Goal: Complete application form

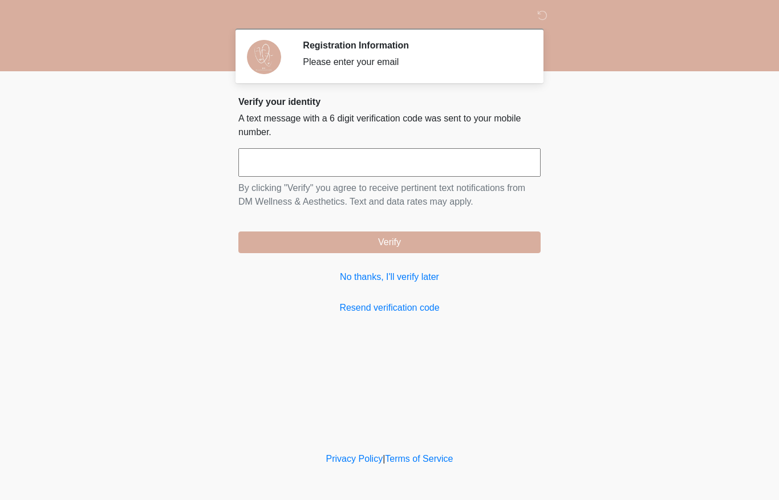
click at [396, 164] on input "text" at bounding box center [389, 162] width 302 height 29
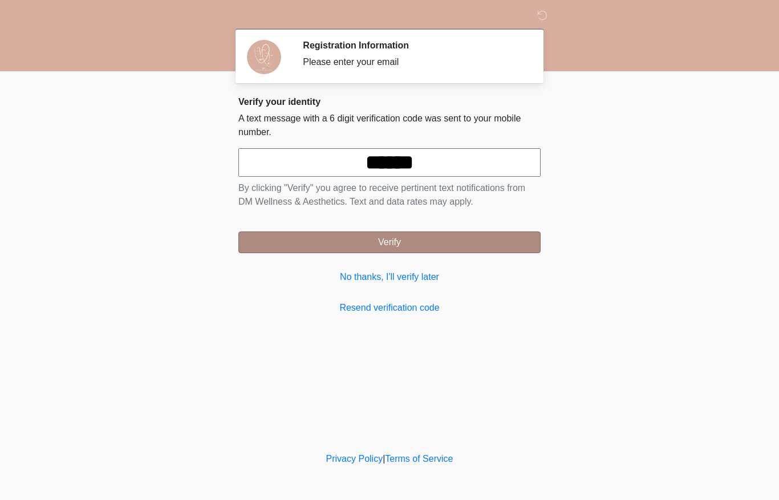
type input "******"
click at [399, 250] on button "Verify" at bounding box center [389, 243] width 302 height 22
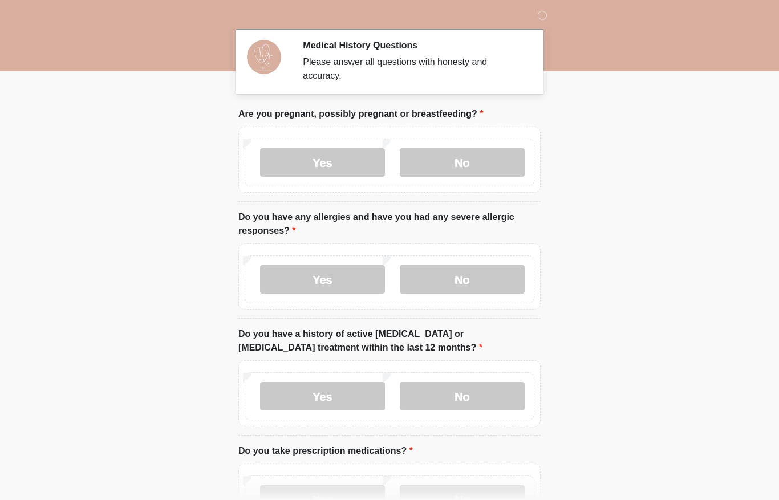
click at [502, 140] on div "Yes No" at bounding box center [390, 163] width 290 height 48
click at [507, 166] on label "No" at bounding box center [462, 162] width 125 height 29
click at [508, 282] on label "No" at bounding box center [462, 279] width 125 height 29
click at [468, 394] on label "No" at bounding box center [462, 396] width 125 height 29
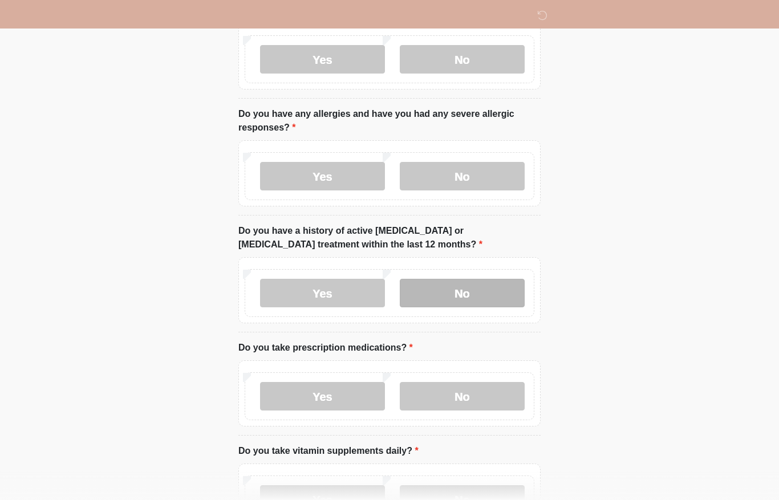
scroll to position [104, 0]
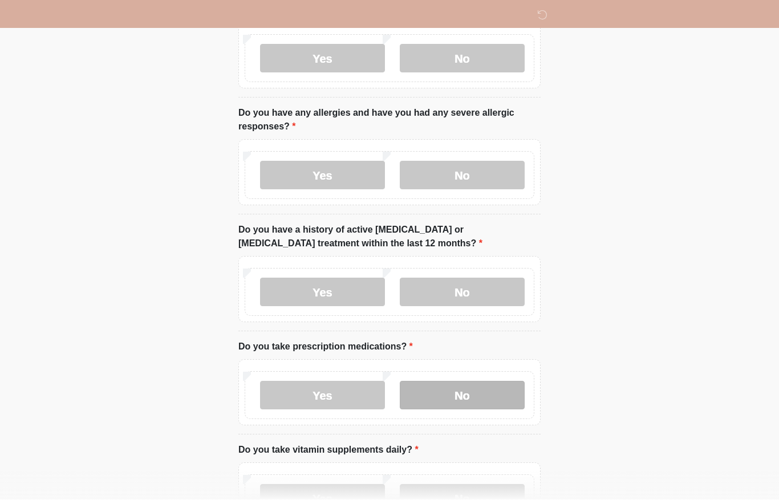
click at [462, 394] on label "No" at bounding box center [462, 395] width 125 height 29
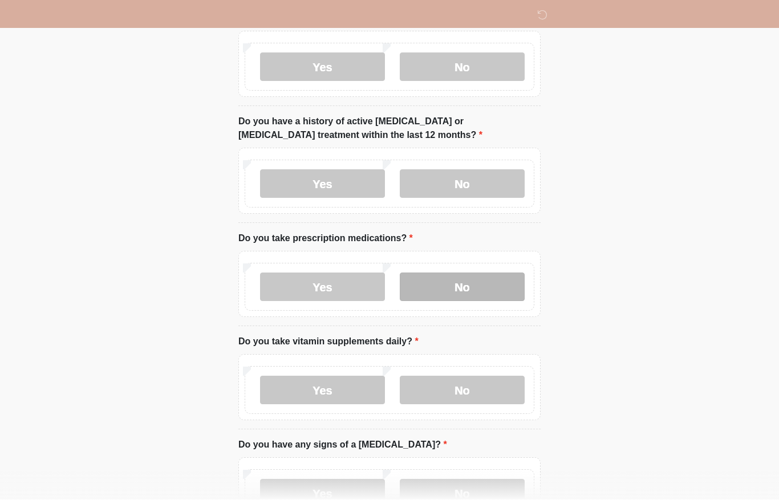
scroll to position [213, 0]
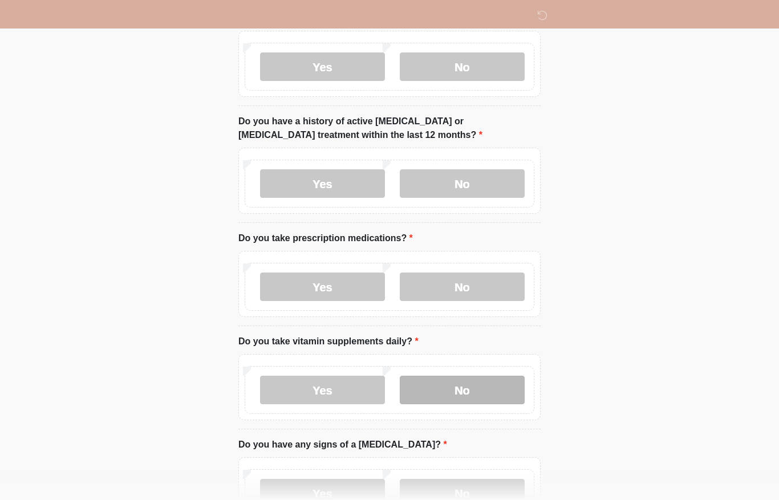
click at [462, 397] on label "No" at bounding box center [462, 390] width 125 height 29
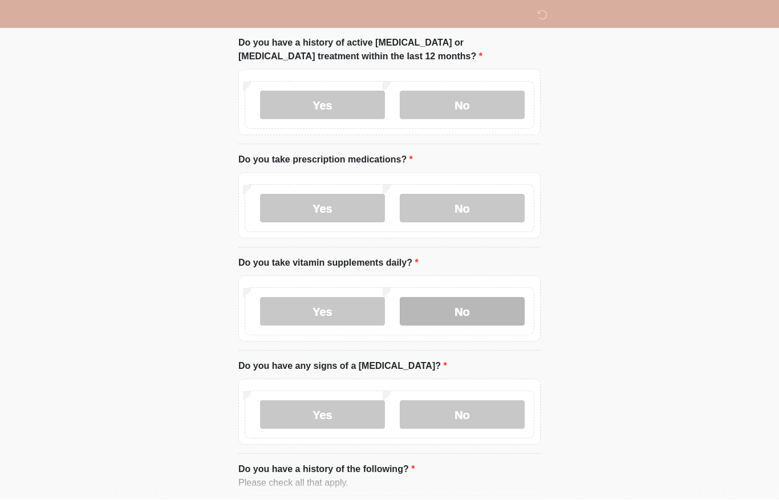
scroll to position [291, 0]
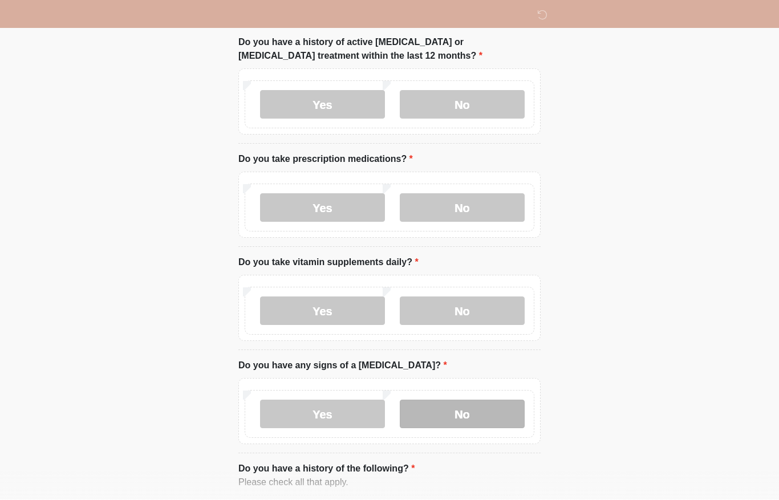
click at [458, 420] on label "No" at bounding box center [462, 414] width 125 height 29
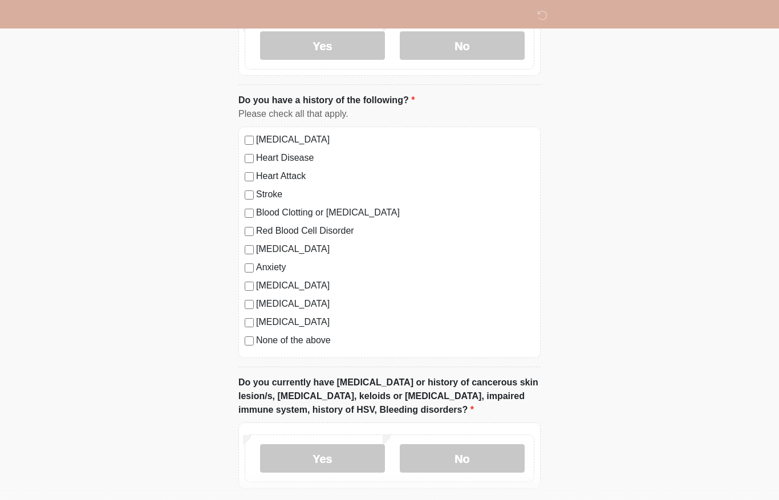
scroll to position [661, 0]
click at [478, 470] on div "Yes No" at bounding box center [390, 458] width 290 height 48
click at [489, 454] on label "No" at bounding box center [462, 458] width 125 height 29
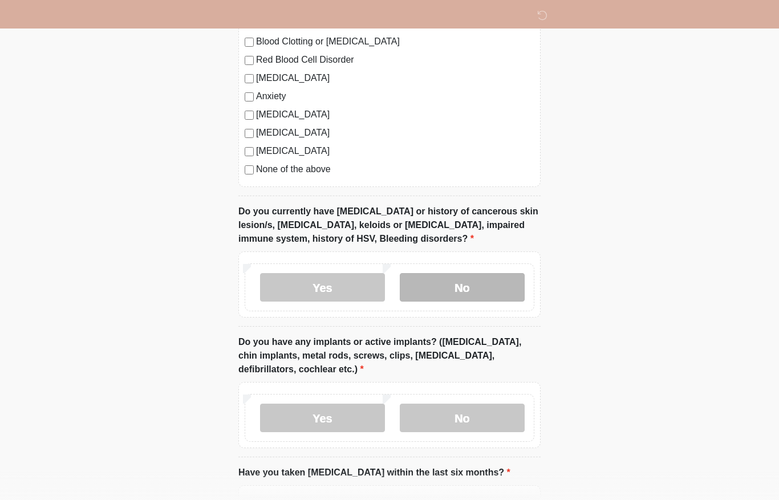
scroll to position [832, 0]
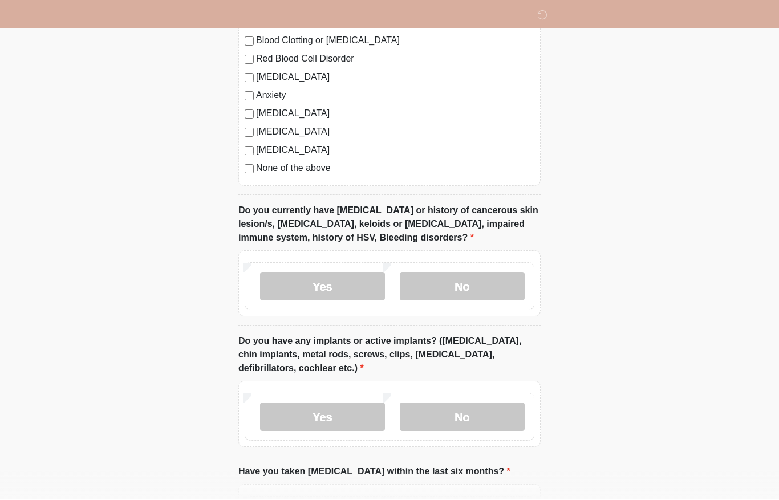
click at [479, 429] on div "Yes No" at bounding box center [390, 417] width 290 height 48
click at [484, 420] on label "No" at bounding box center [462, 417] width 125 height 29
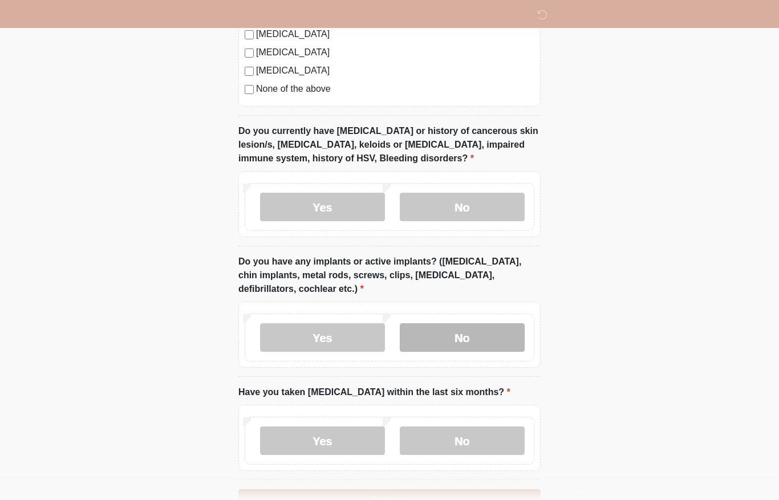
scroll to position [912, 0]
click at [332, 413] on div "Yes No" at bounding box center [389, 438] width 302 height 66
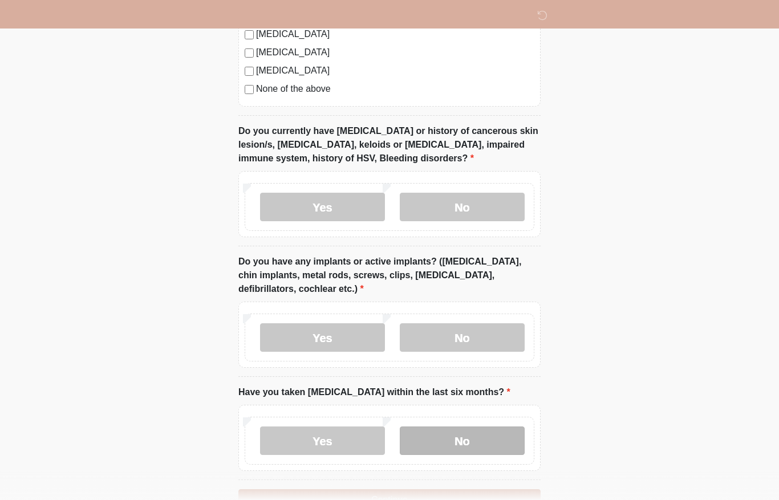
click at [489, 436] on label "No" at bounding box center [462, 441] width 125 height 29
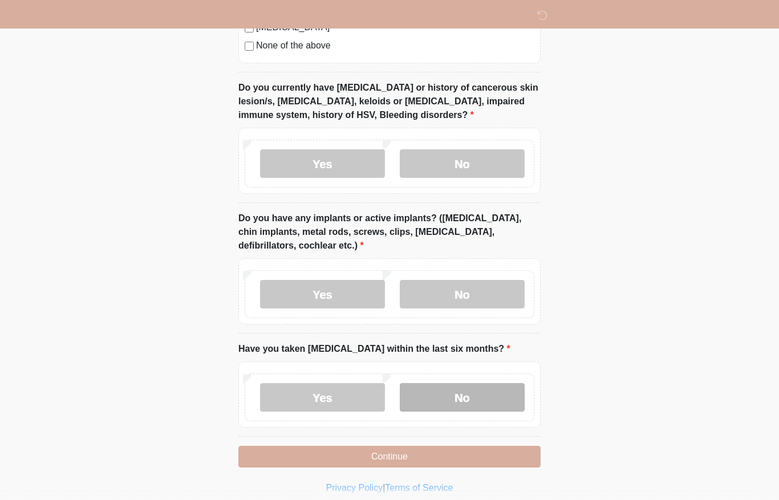
scroll to position [959, 0]
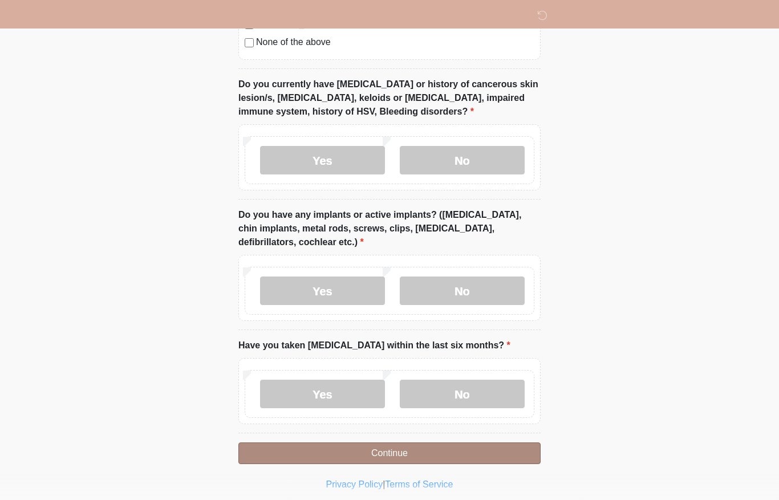
click at [464, 450] on button "Continue" at bounding box center [389, 454] width 302 height 22
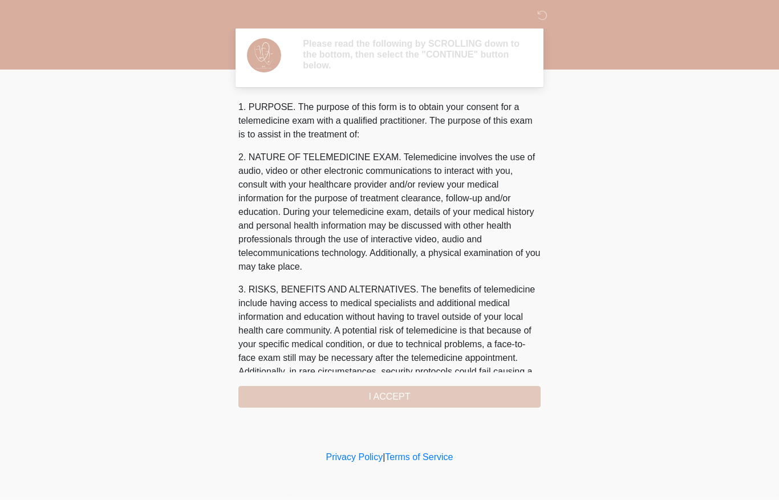
scroll to position [0, 0]
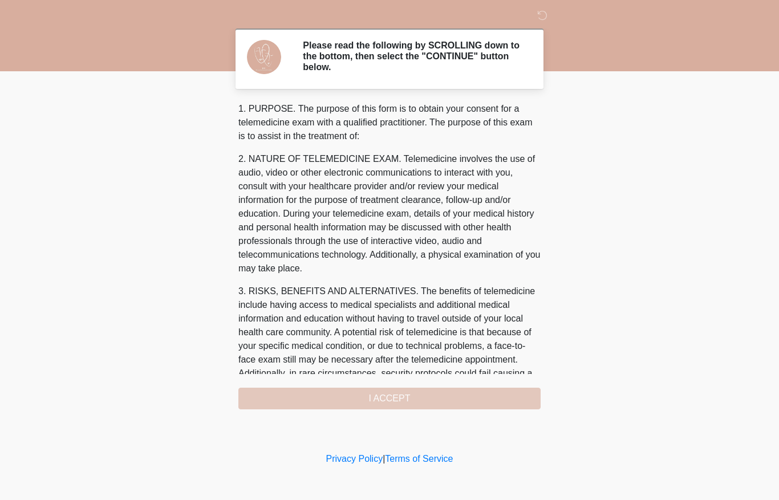
click at [406, 397] on div "1. PURPOSE. The purpose of this form is to obtain your consent for a telemedici…" at bounding box center [389, 255] width 302 height 307
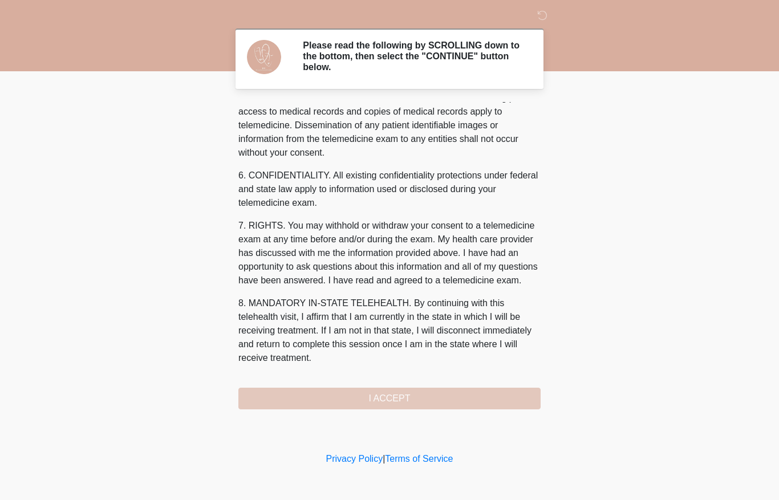
scroll to position [403, 0]
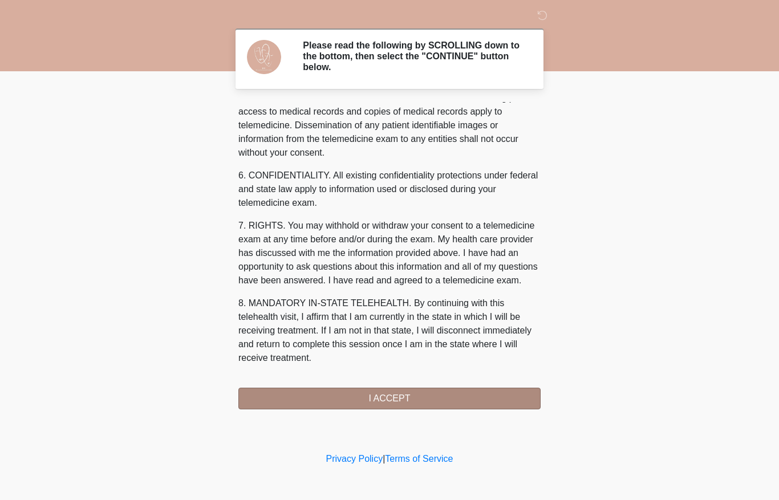
click at [363, 396] on button "I ACCEPT" at bounding box center [389, 399] width 302 height 22
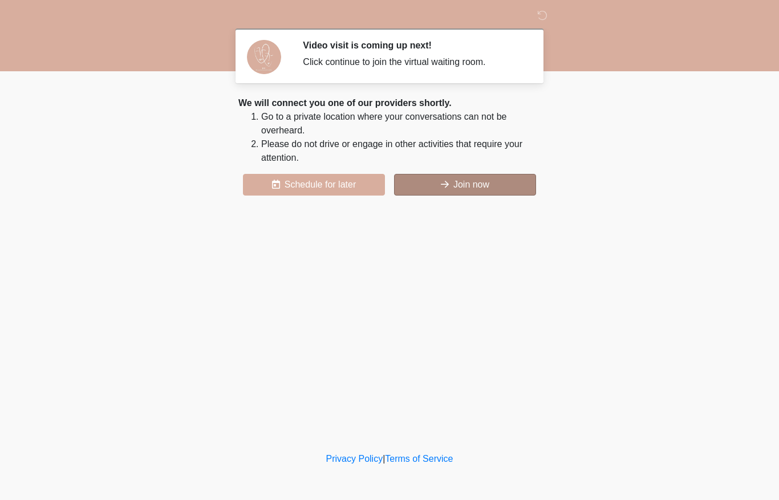
click at [470, 175] on button "Join now" at bounding box center [465, 185] width 142 height 22
